Goal: Find specific page/section

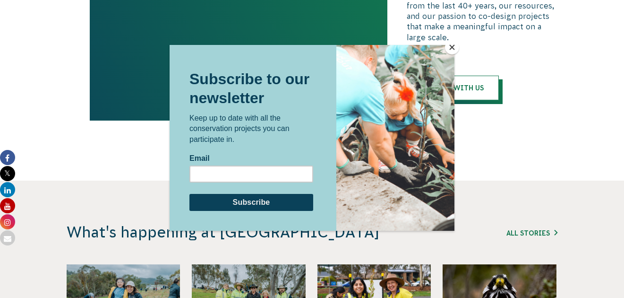
scroll to position [2079, 0]
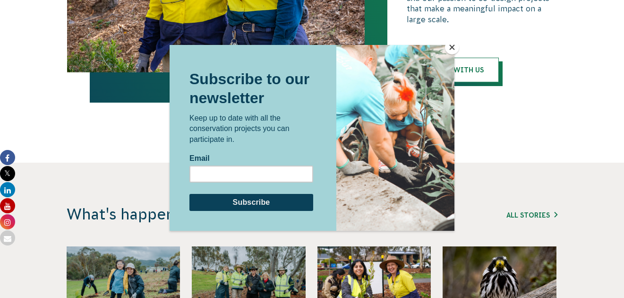
click at [453, 46] on button "Close" at bounding box center [452, 47] width 14 height 14
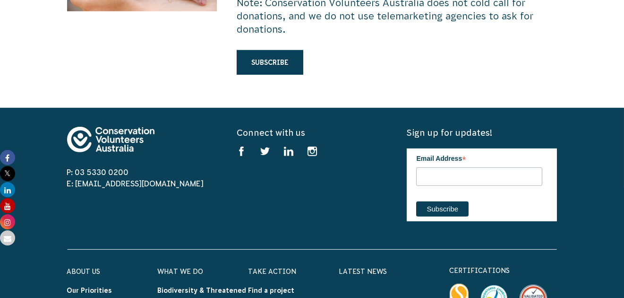
scroll to position [2787, 0]
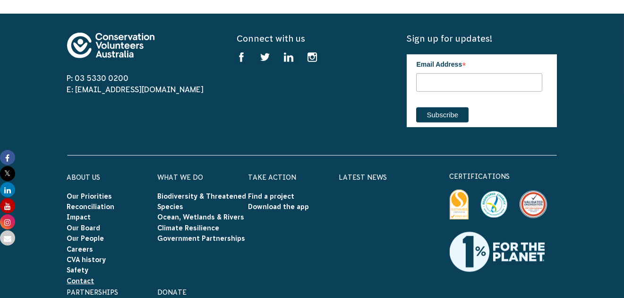
click at [83, 277] on link "Contact" at bounding box center [80, 281] width 27 height 8
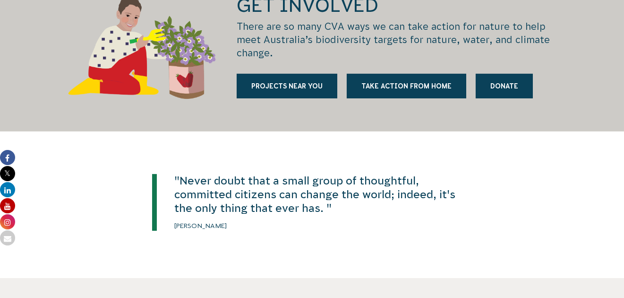
scroll to position [1229, 0]
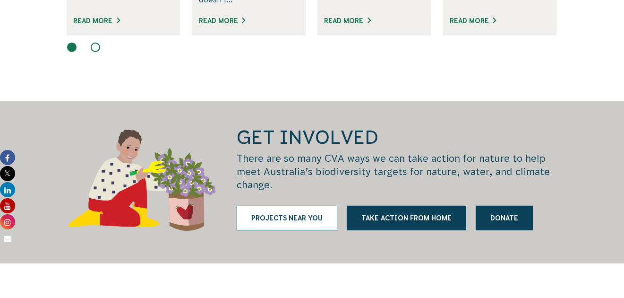
click at [293, 207] on link "Projects near you" at bounding box center [287, 218] width 101 height 25
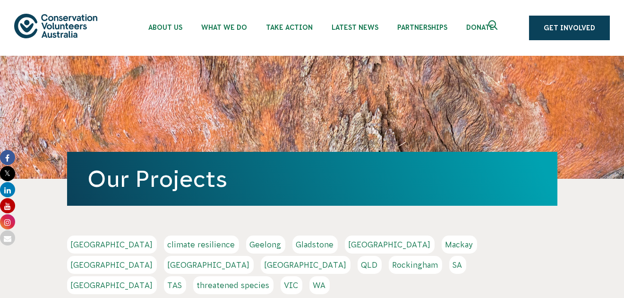
scroll to position [47, 0]
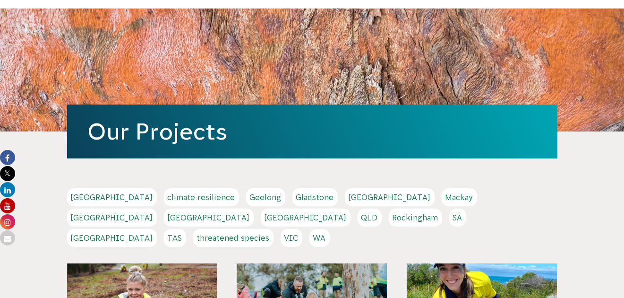
click at [330, 229] on link "WA" at bounding box center [319, 238] width 20 height 18
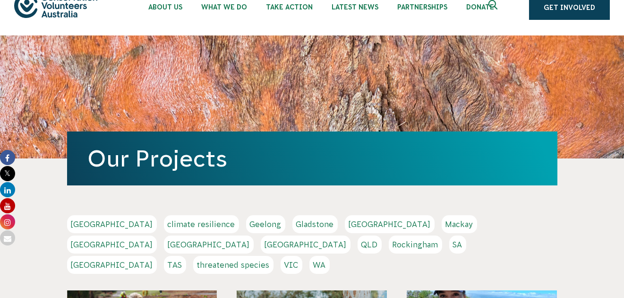
scroll to position [0, 0]
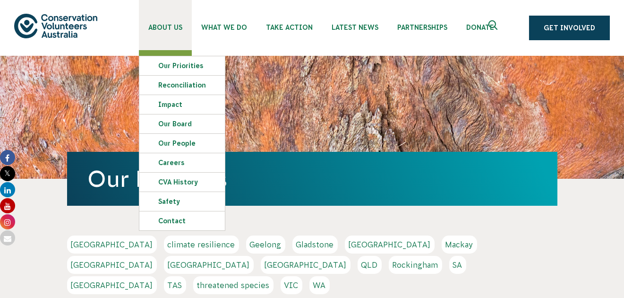
click at [162, 27] on span "About Us" at bounding box center [165, 28] width 34 height 8
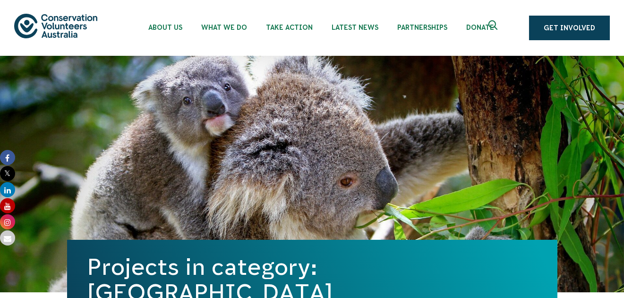
scroll to position [47, 0]
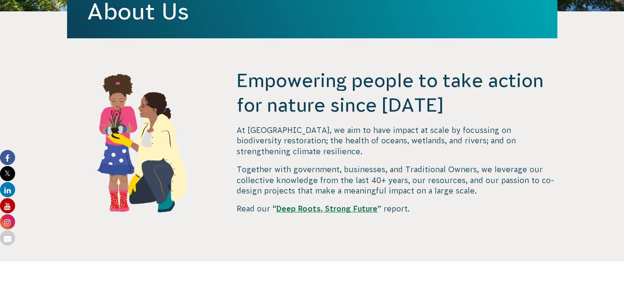
scroll to position [284, 0]
